Goal: Task Accomplishment & Management: Manage account settings

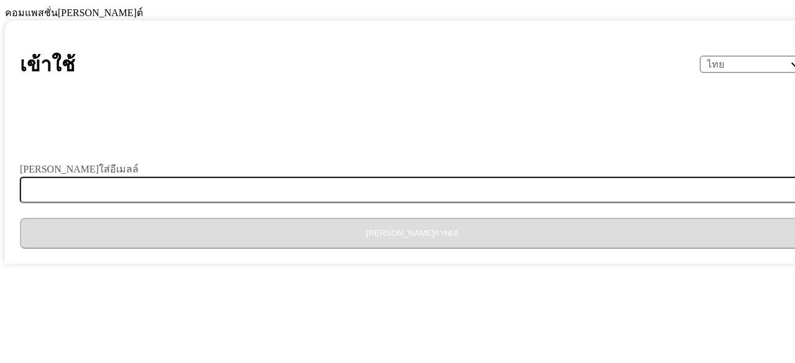
select select "th"
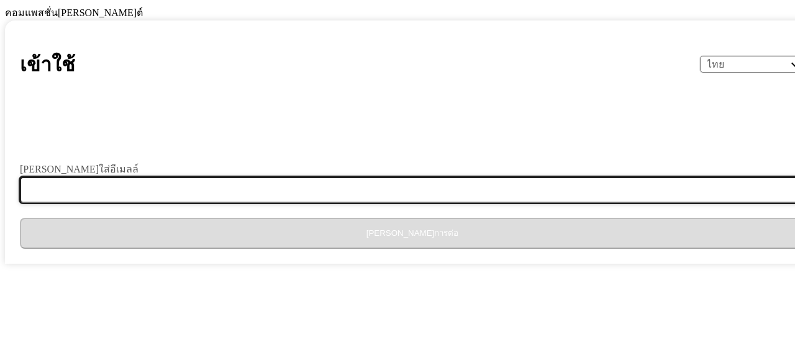
click at [435, 203] on input "[PERSON_NAME]ใส่อีเมลล์" at bounding box center [420, 190] width 800 height 26
type input "[EMAIL_ADDRESS][DOMAIN_NAME]"
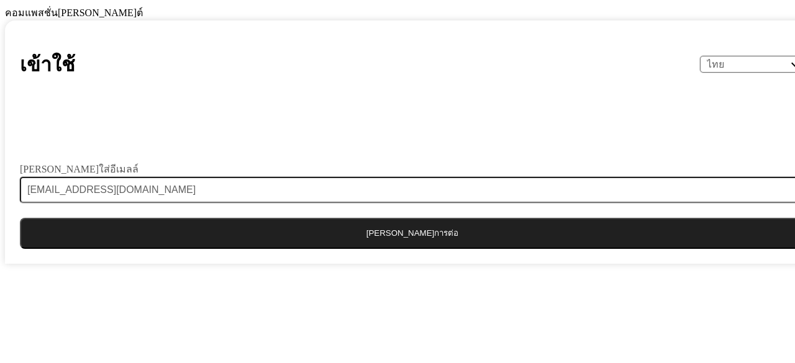
click at [434, 249] on button "[PERSON_NAME]การต่อ" at bounding box center [412, 233] width 785 height 31
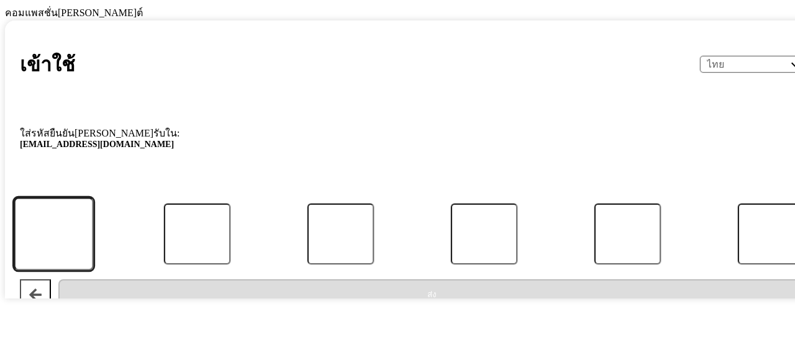
click at [93, 270] on input "รหัส" at bounding box center [54, 234] width 80 height 73
type input "6"
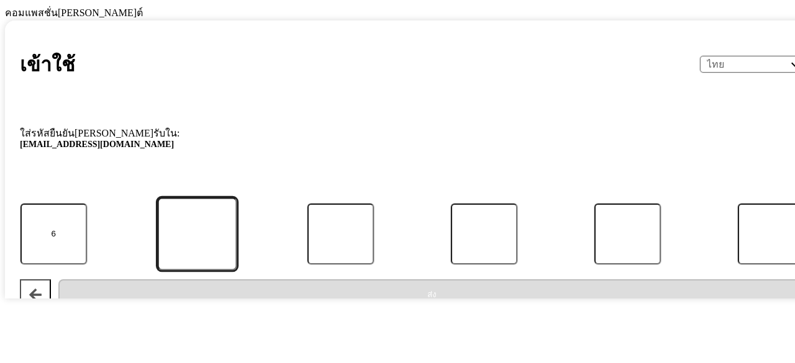
type input "6"
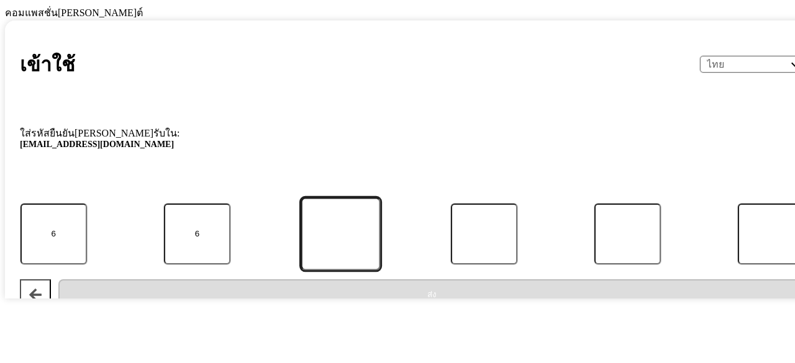
type input "9"
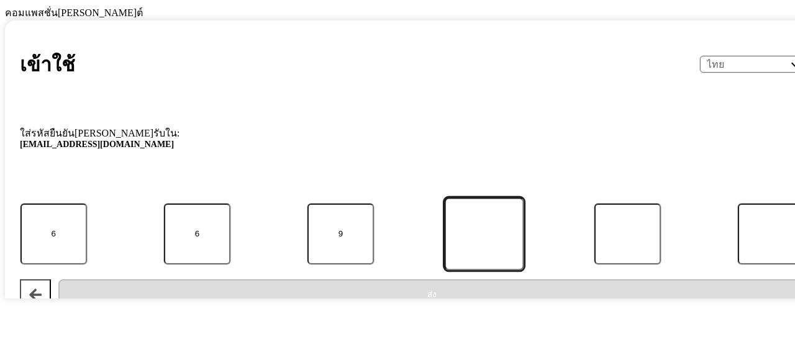
type input "1"
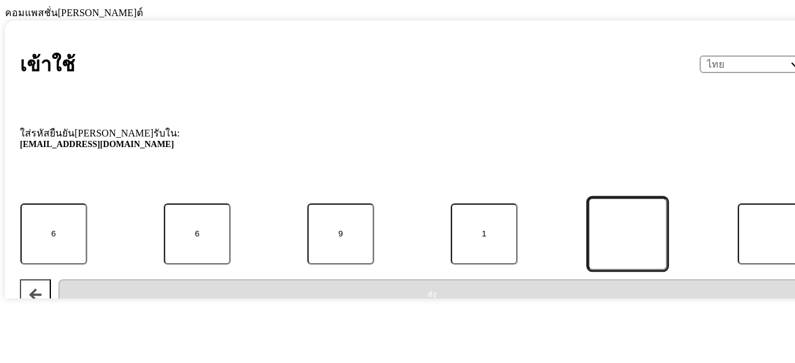
type input "8"
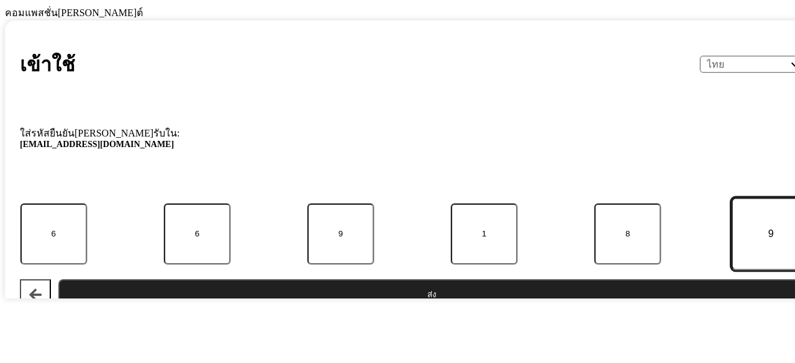
type input "9"
click at [387, 311] on button "ส่ง" at bounding box center [431, 295] width 747 height 31
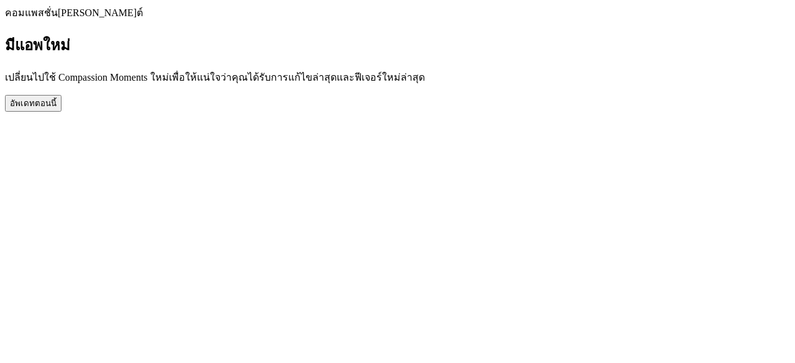
click at [386, 112] on body "คอมแพสชั่น[PERSON_NAME]ต์ มีแอพใหม่ เปลี่ยนไปใช้ Compassion Moments ใหม่เพื่อให…" at bounding box center [397, 58] width 785 height 107
click at [62, 112] on button "อัพเดทตอนนี้" at bounding box center [33, 103] width 57 height 17
